Goal: Task Accomplishment & Management: Manage account settings

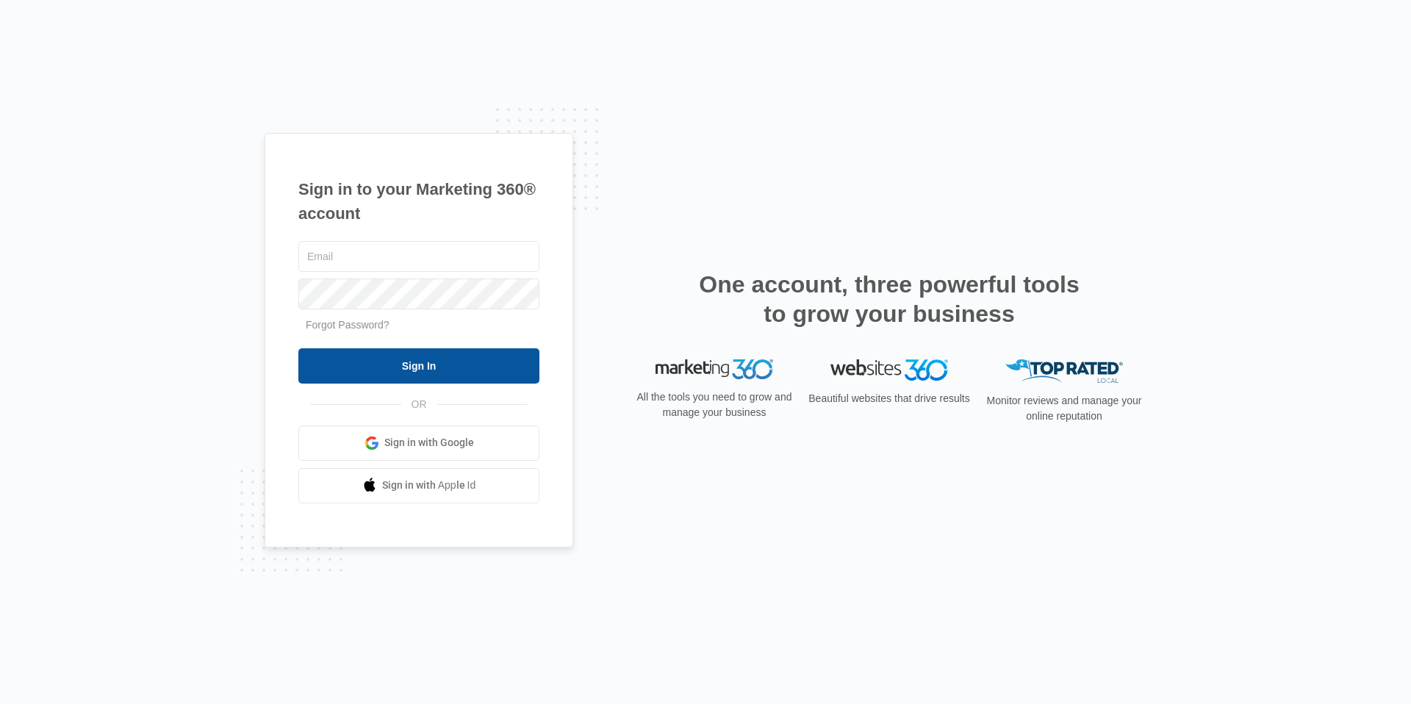
type input "[EMAIL_ADDRESS][DOMAIN_NAME]"
click at [459, 372] on input "Sign In" at bounding box center [418, 365] width 241 height 35
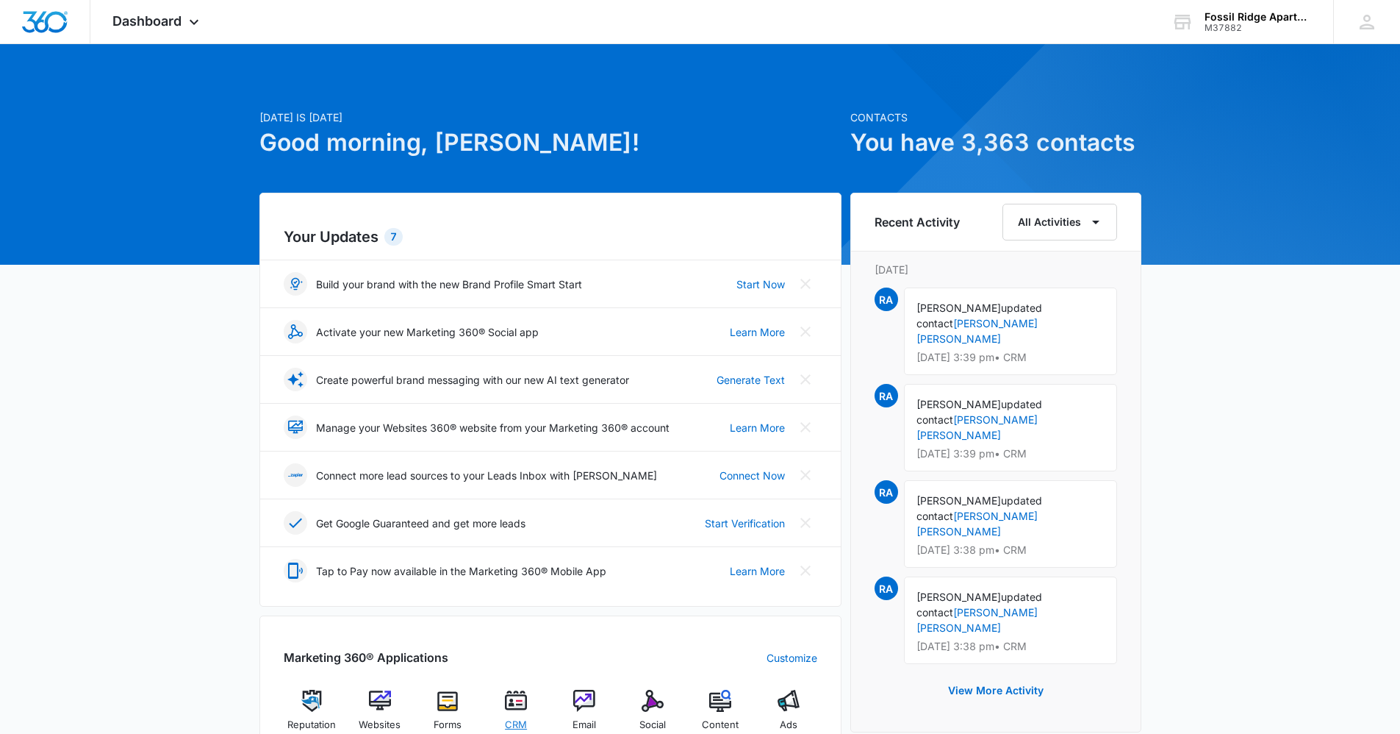
click at [519, 704] on img at bounding box center [516, 701] width 22 height 22
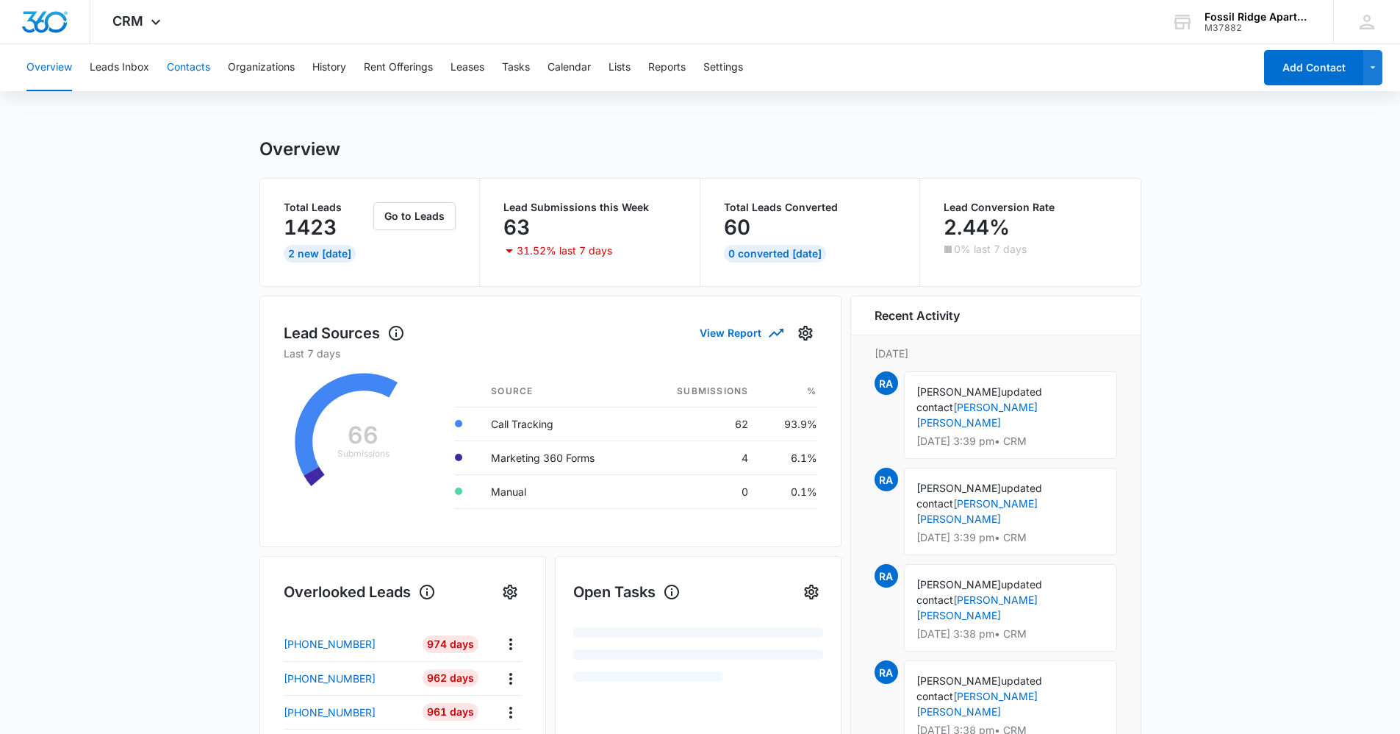
click at [193, 67] on button "Contacts" at bounding box center [188, 67] width 43 height 47
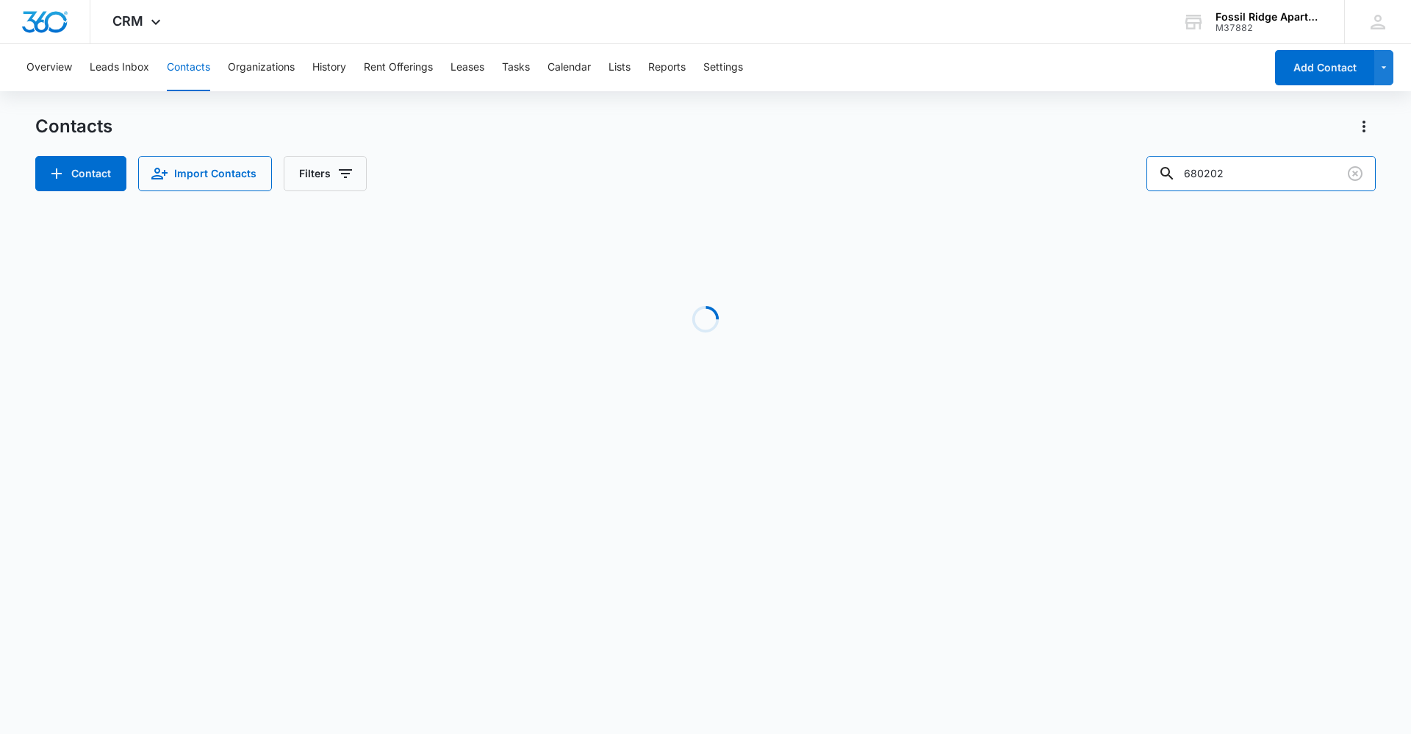
drag, startPoint x: 1257, startPoint y: 172, endPoint x: 814, endPoint y: 149, distance: 443.1
click at [814, 149] on div "Contacts Contact Import Contacts Filters 680202" at bounding box center [705, 153] width 1341 height 76
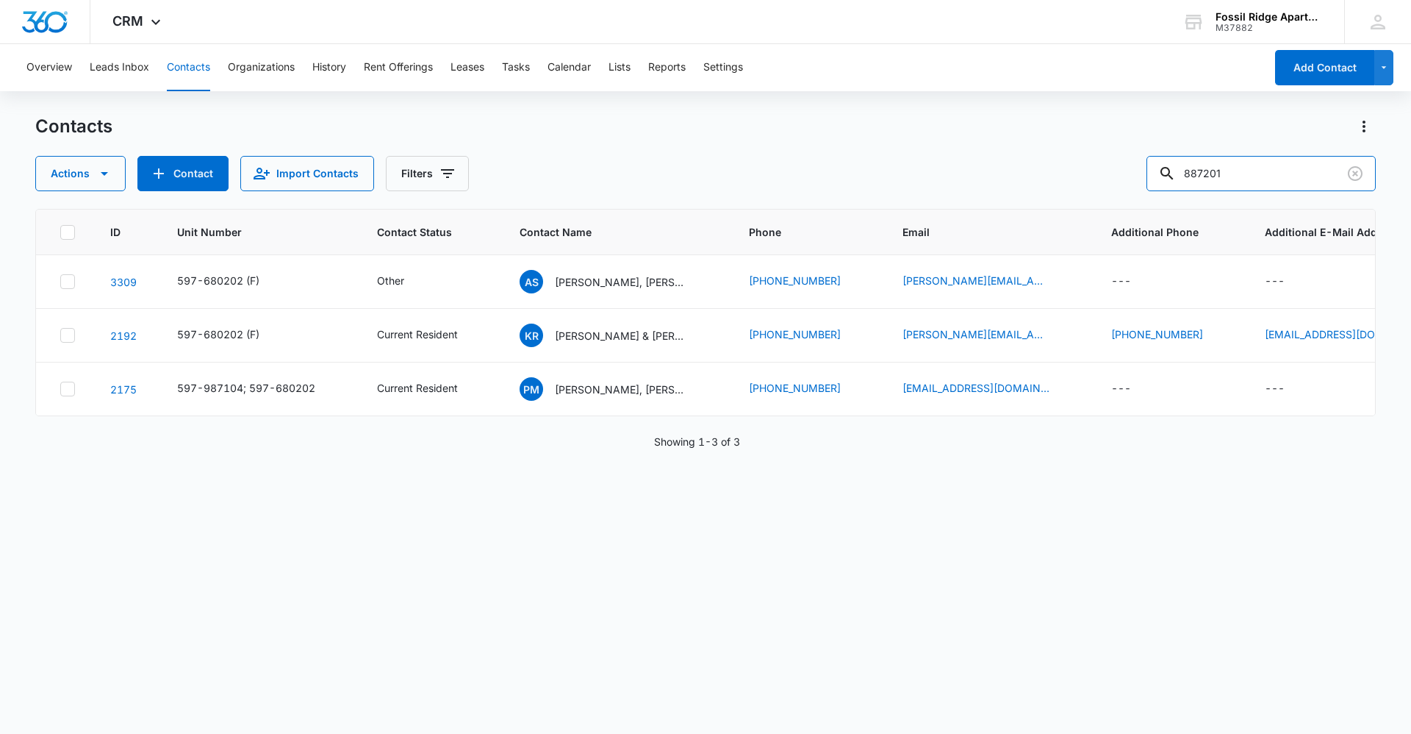
type input "887201"
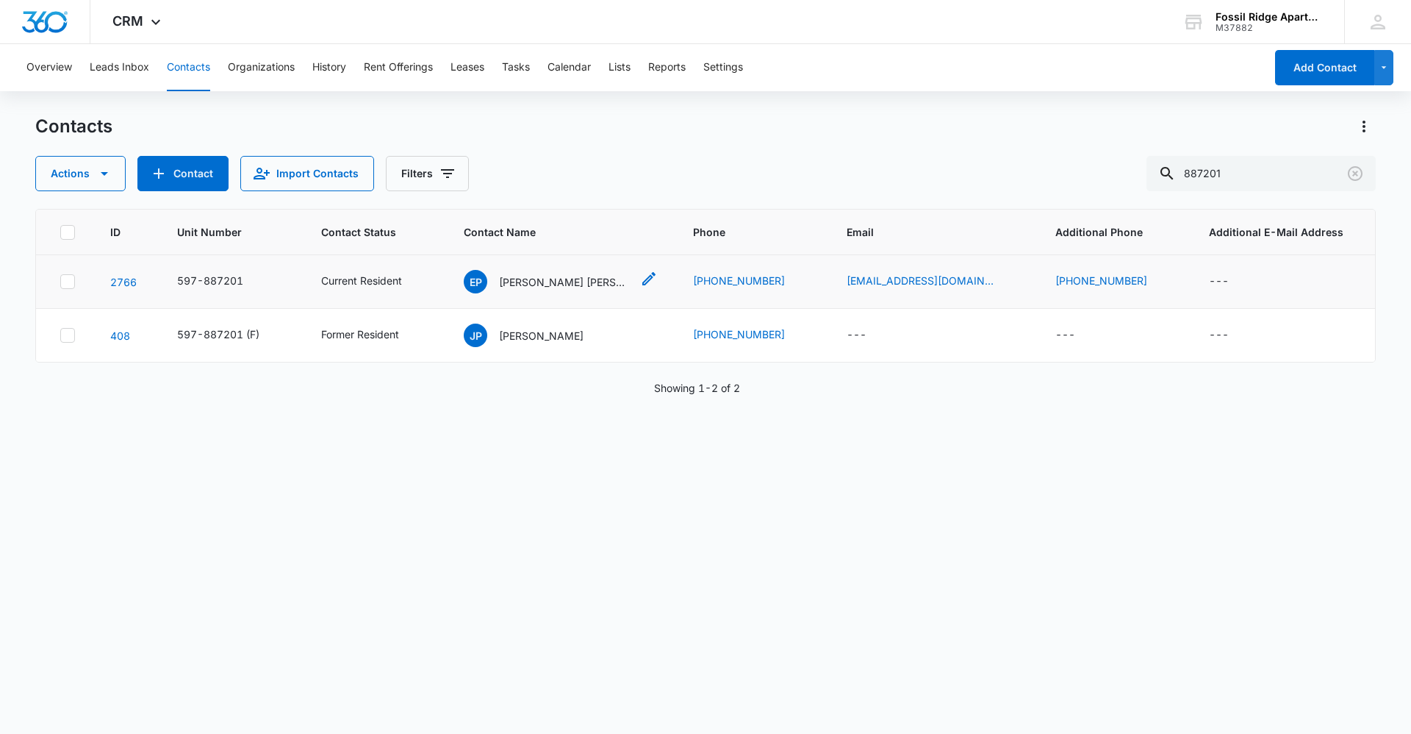
click at [527, 285] on p "[PERSON_NAME] [PERSON_NAME] [PERSON_NAME]" at bounding box center [565, 281] width 132 height 15
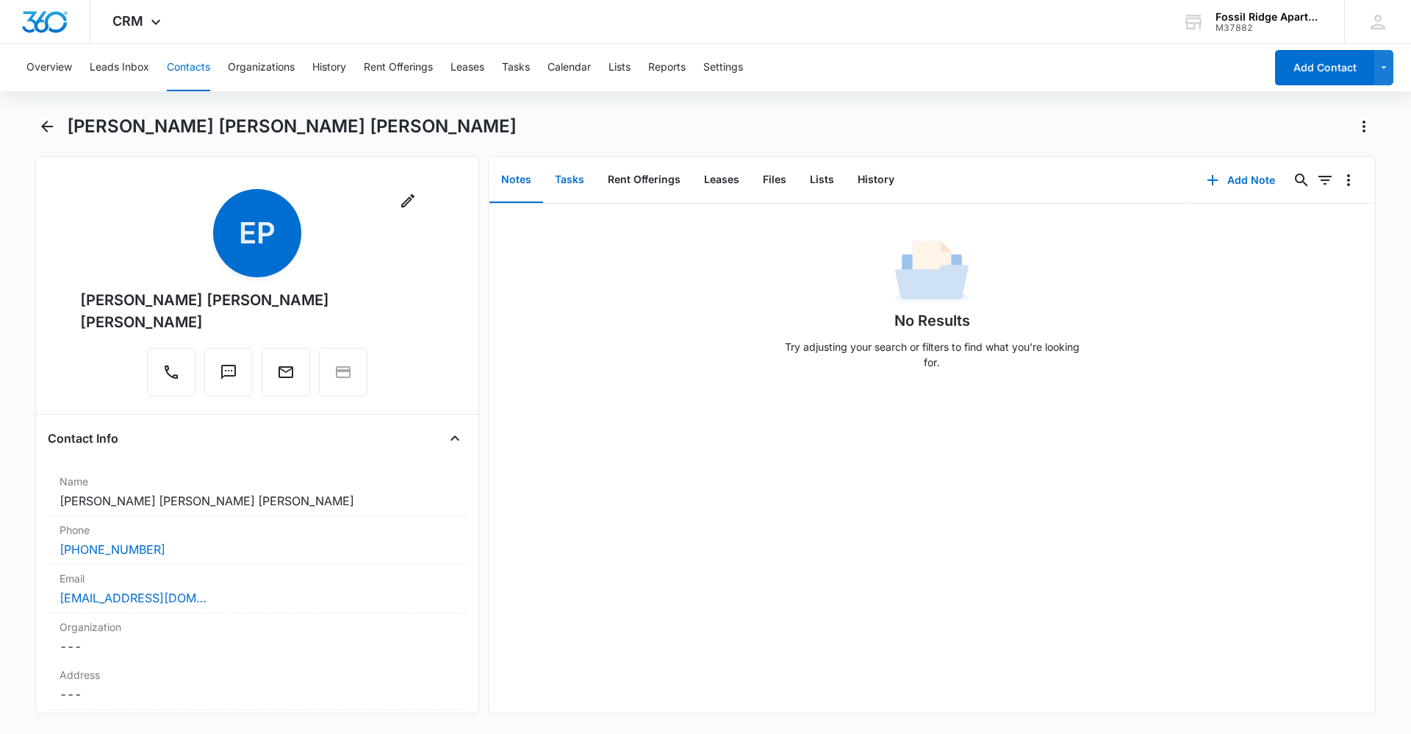
click at [554, 179] on button "Tasks" at bounding box center [569, 180] width 53 height 46
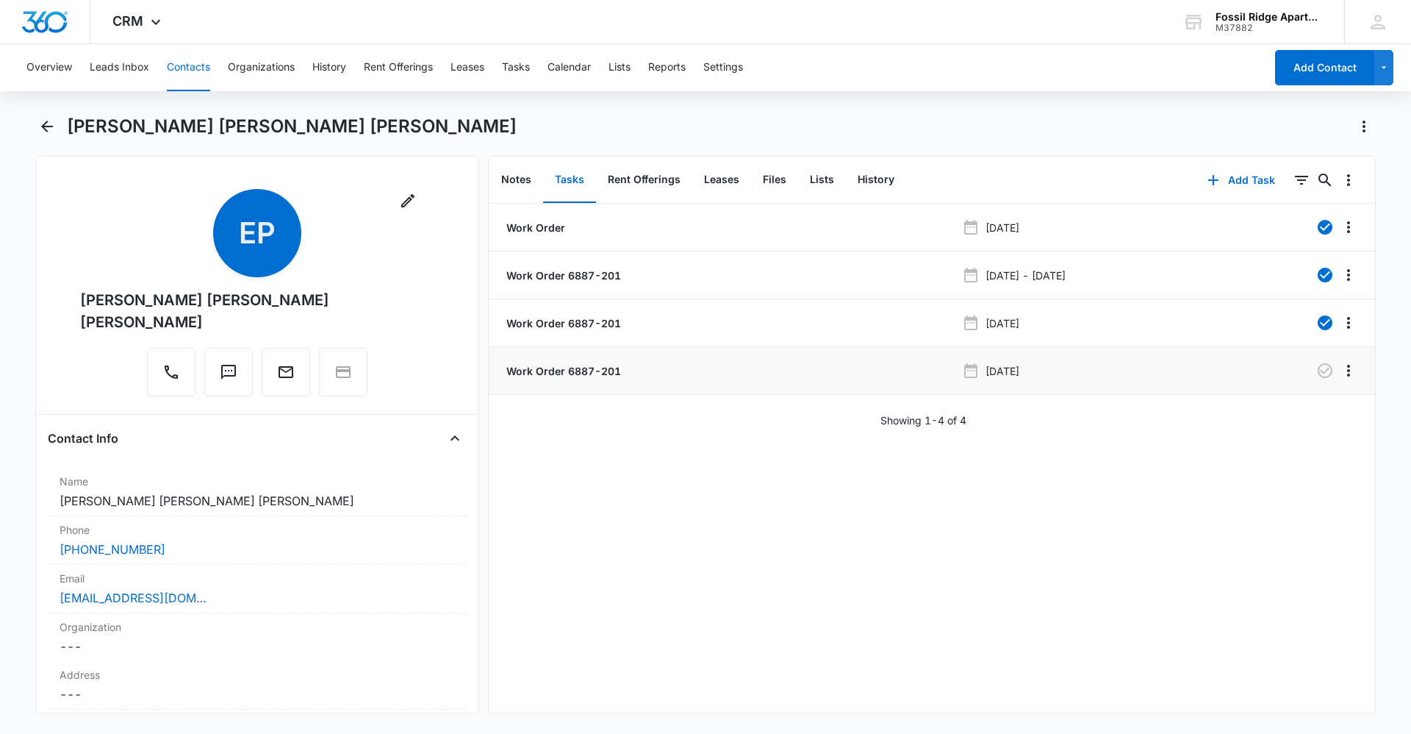
drag, startPoint x: 575, startPoint y: 371, endPoint x: 637, endPoint y: 382, distance: 62.7
click at [576, 371] on p "Work Order 6887-201" at bounding box center [563, 370] width 118 height 15
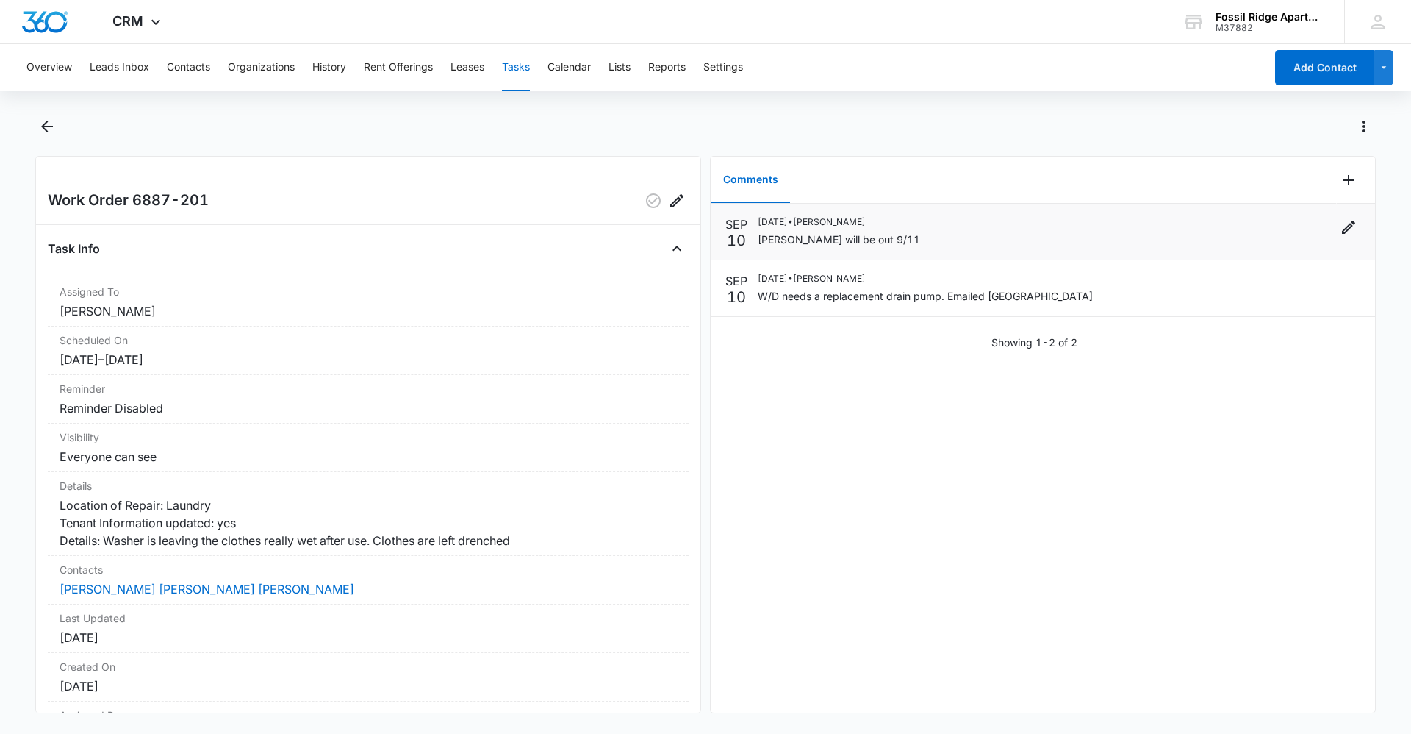
click at [963, 233] on div "[DATE] • [PERSON_NAME] will be out 9/11" at bounding box center [1059, 231] width 603 height 32
click at [721, 306] on li "[DATE] [DATE] • [PERSON_NAME] W/D needs a replacement drain pump. Emailed [GEOG…" at bounding box center [1043, 288] width 665 height 57
drag, startPoint x: 925, startPoint y: 381, endPoint x: 711, endPoint y: 111, distance: 344.8
click at [912, 376] on div "[DATE] [DATE] • [PERSON_NAME] will be out 9/11 [DATE] [DATE] • [PERSON_NAME] W/…" at bounding box center [1043, 458] width 665 height 509
click at [29, 76] on button "Overview" at bounding box center [49, 67] width 46 height 47
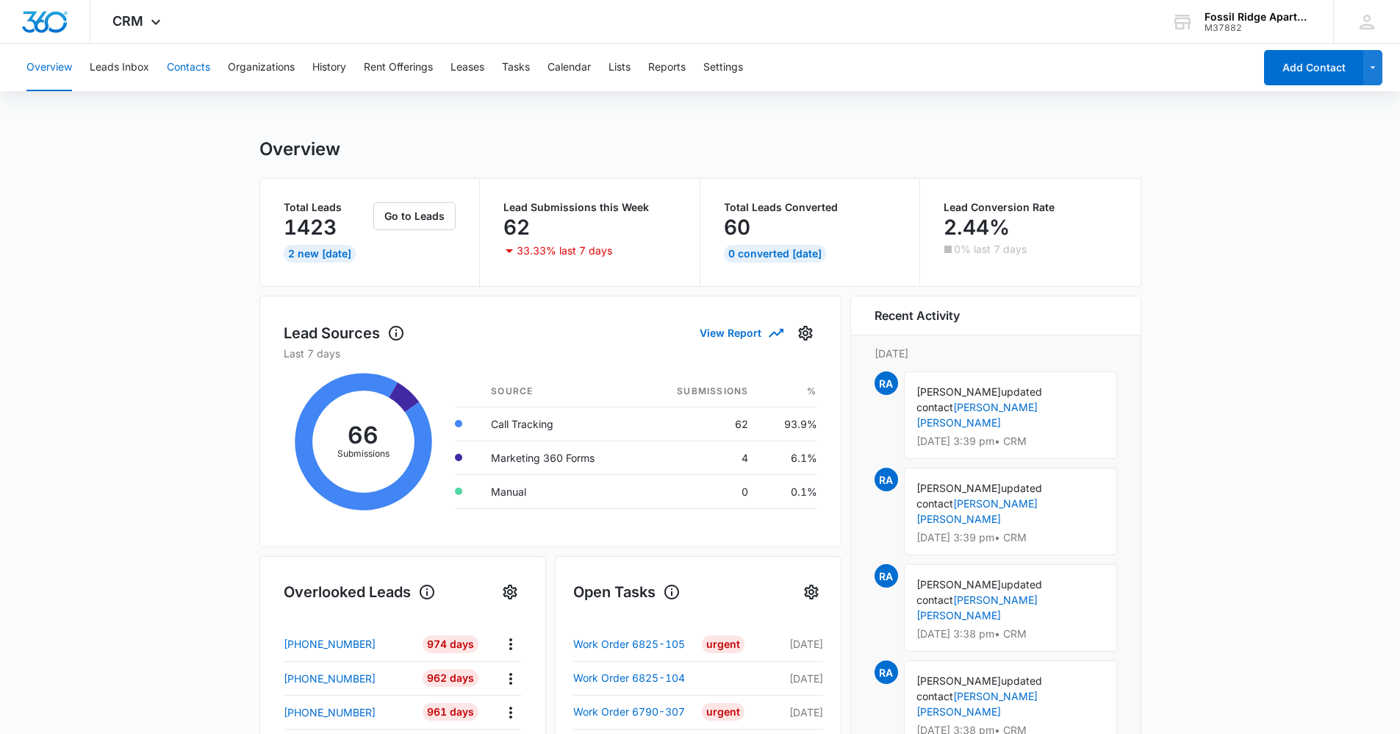
click at [183, 70] on button "Contacts" at bounding box center [188, 67] width 43 height 47
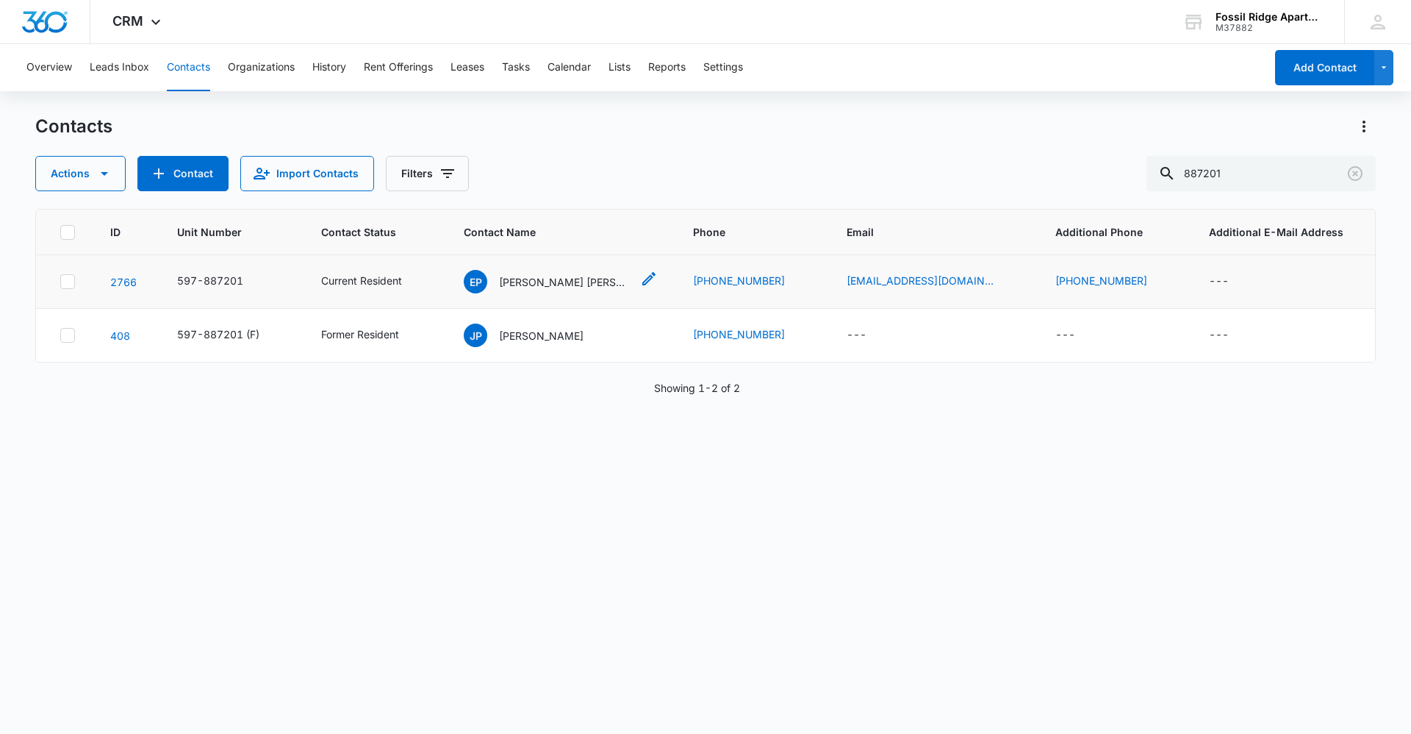
click at [560, 290] on div "EP [PERSON_NAME] [PERSON_NAME] [PERSON_NAME]" at bounding box center [548, 282] width 168 height 24
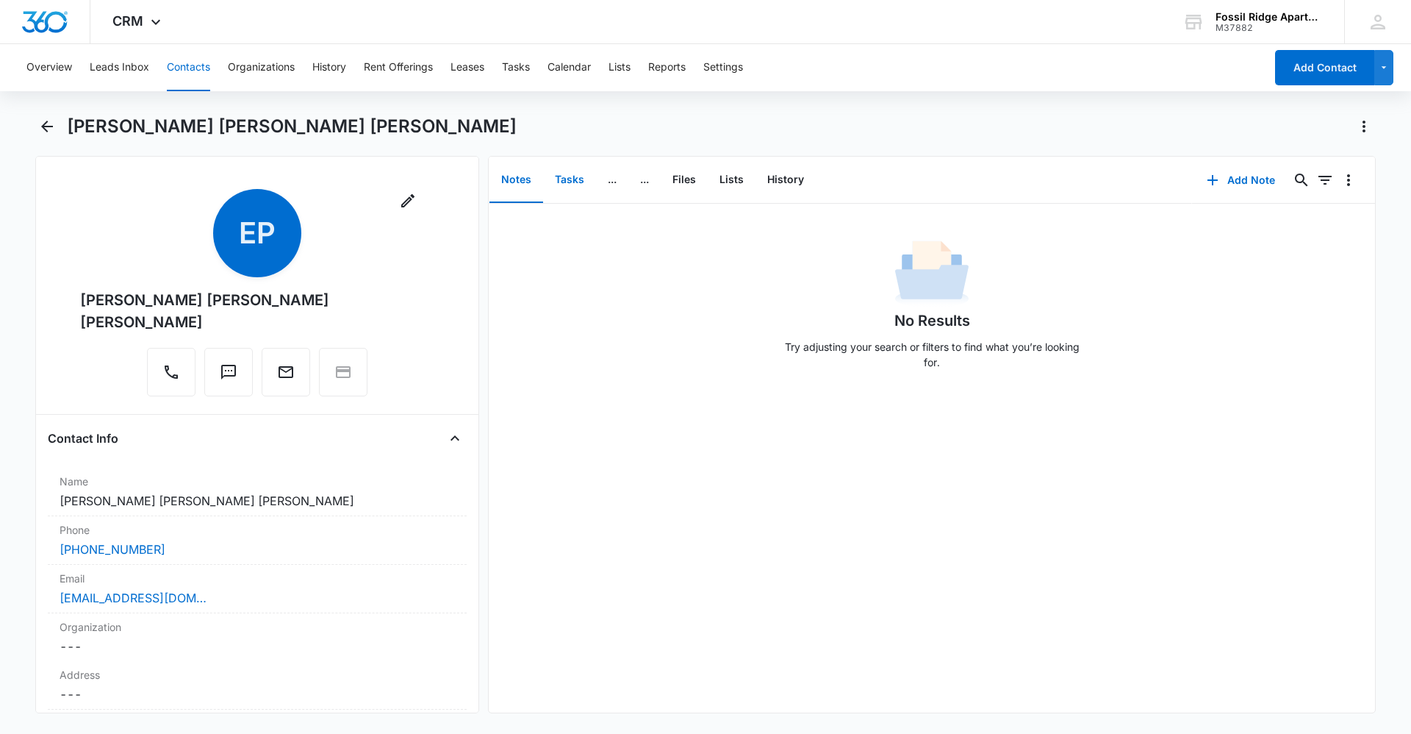
click at [565, 179] on button "Tasks" at bounding box center [569, 180] width 53 height 46
